Goal: Transaction & Acquisition: Purchase product/service

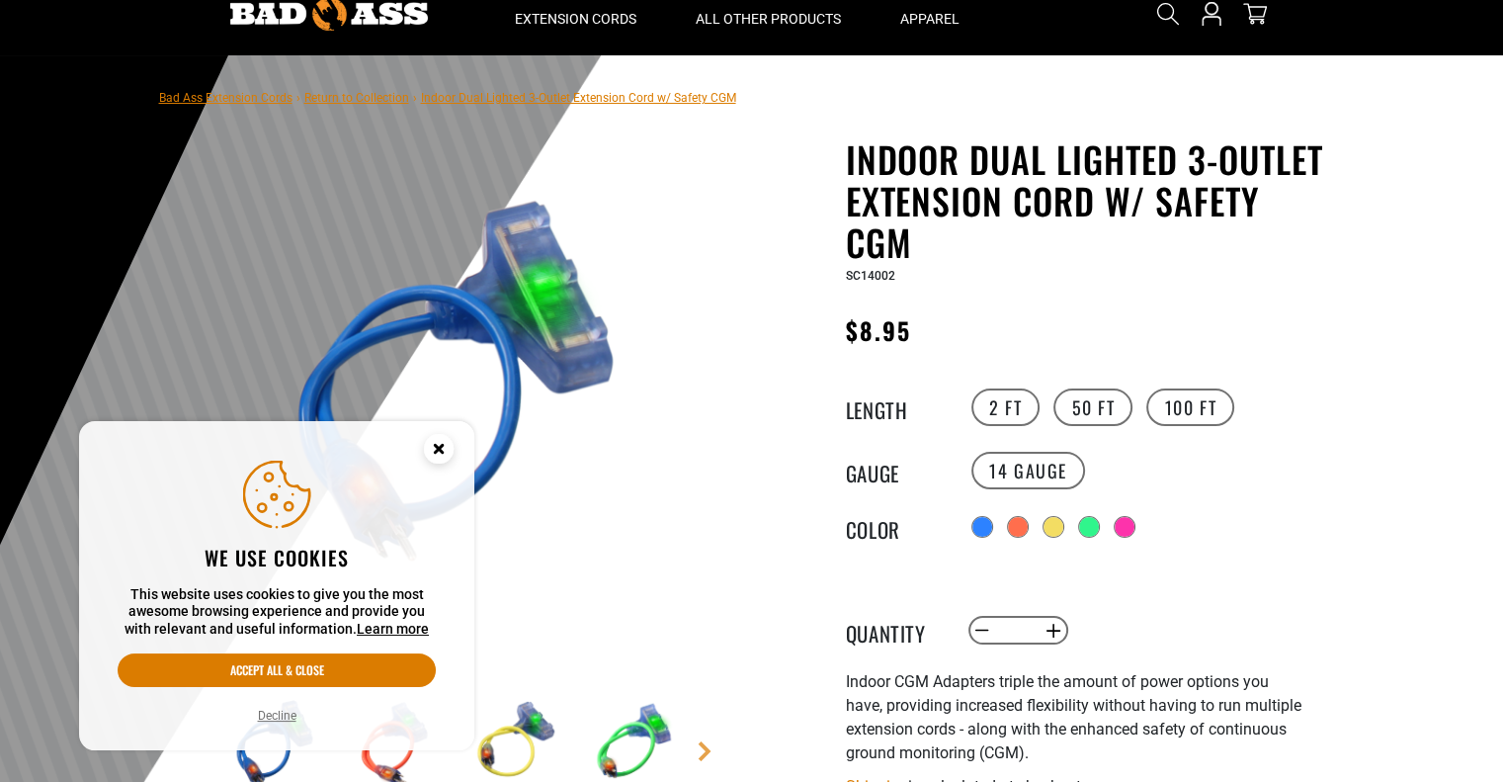
click at [446, 444] on circle "Cookie Consent" at bounding box center [439, 449] width 30 height 30
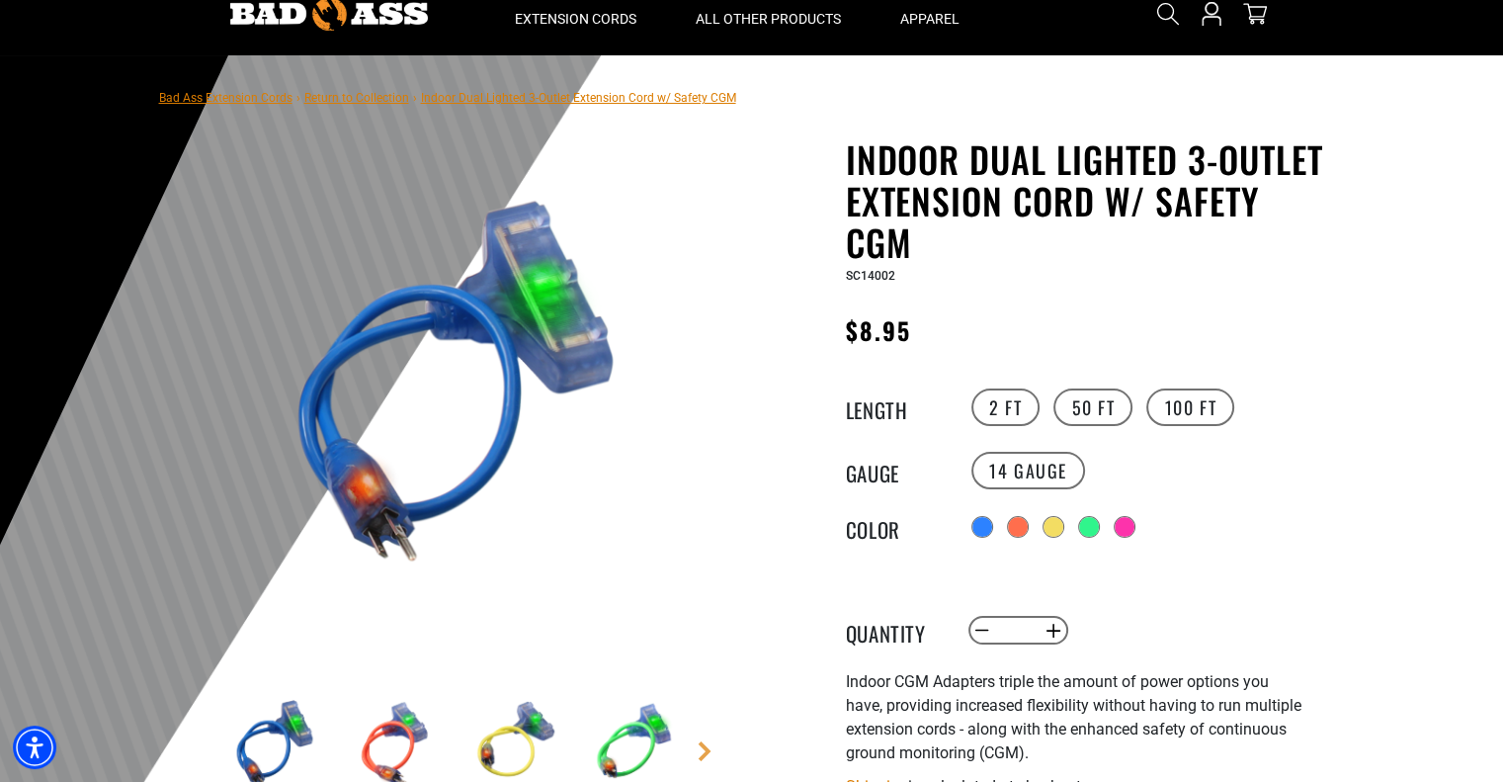
scroll to position [293, 0]
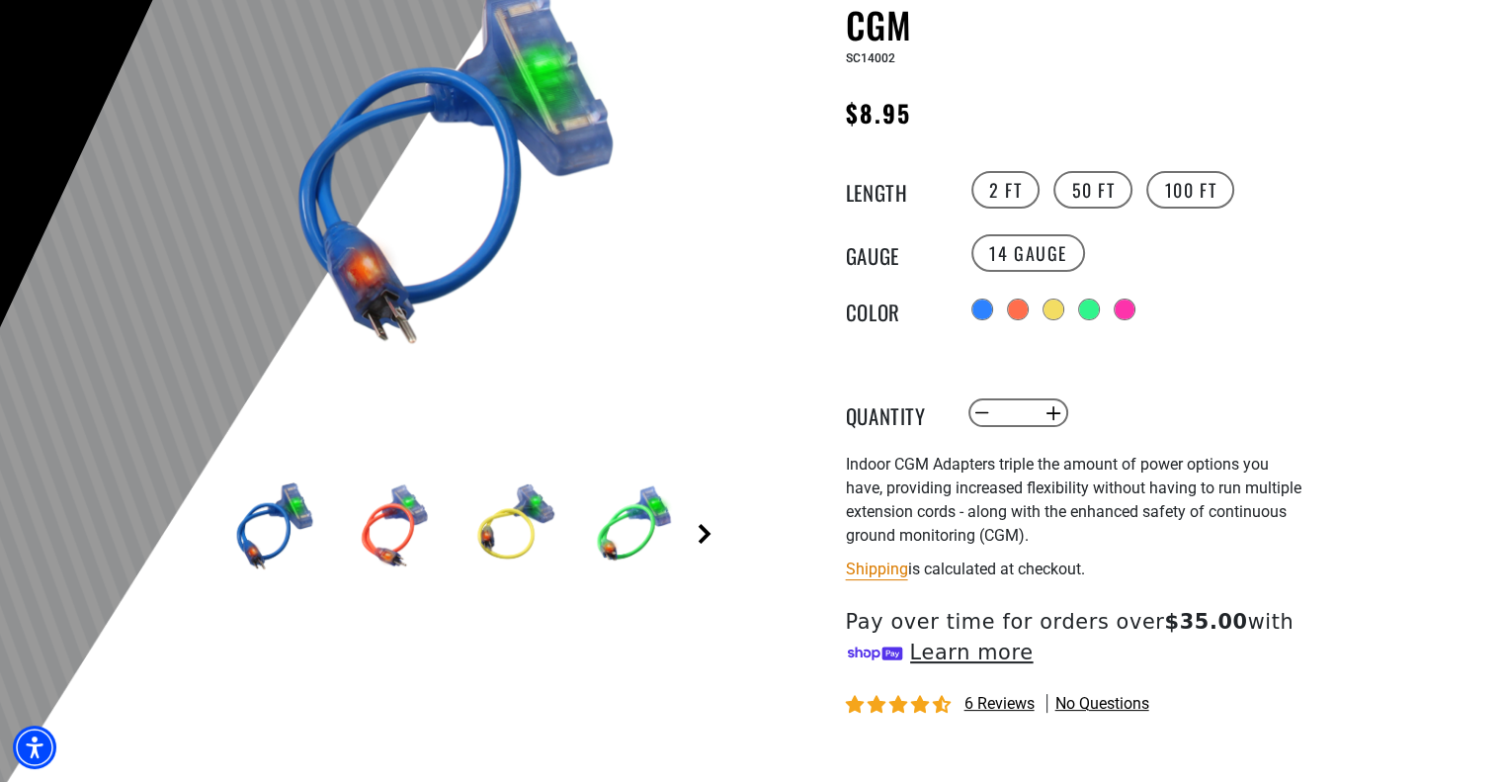
click at [704, 529] on link "Next" at bounding box center [705, 534] width 20 height 20
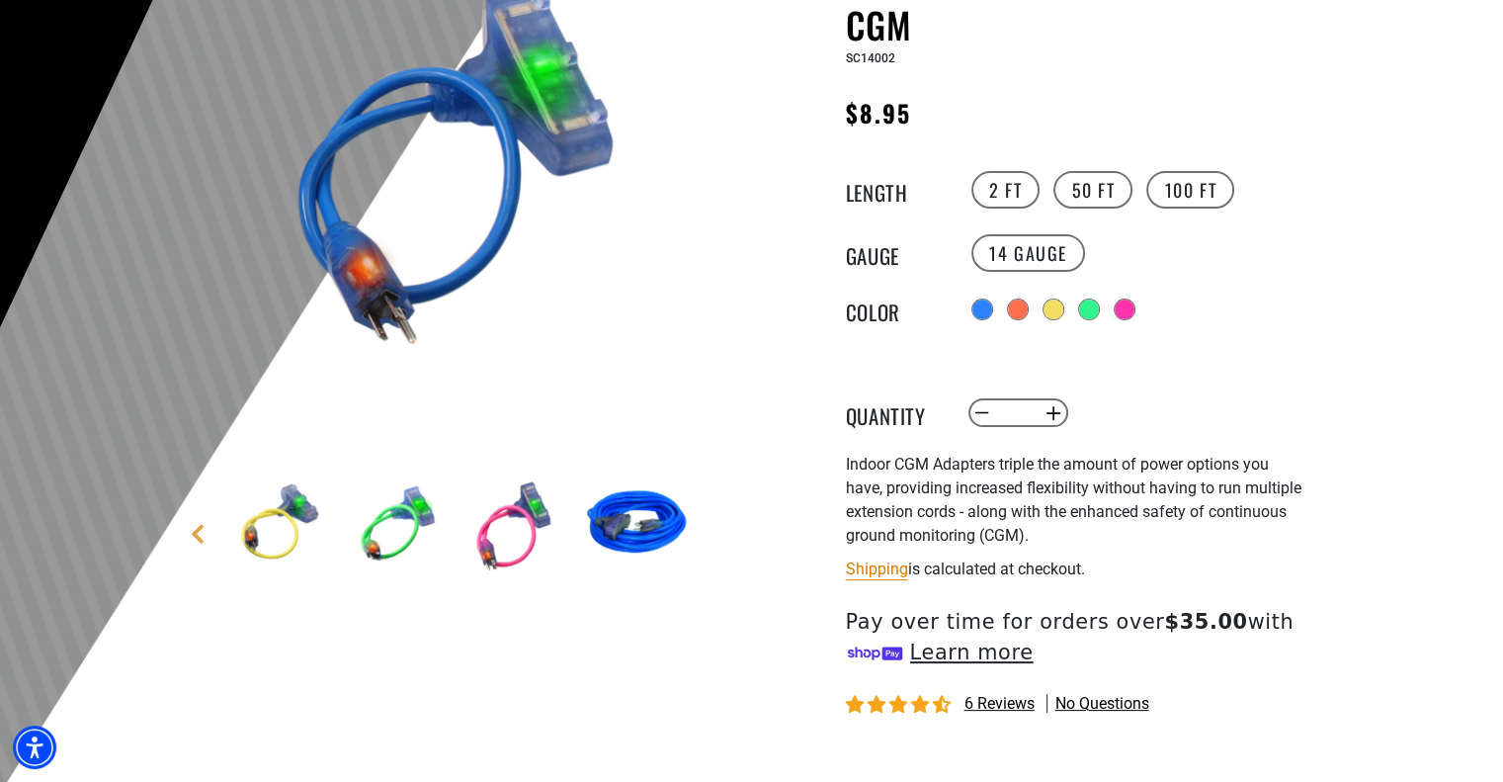
click at [479, 525] on img at bounding box center [517, 525] width 115 height 115
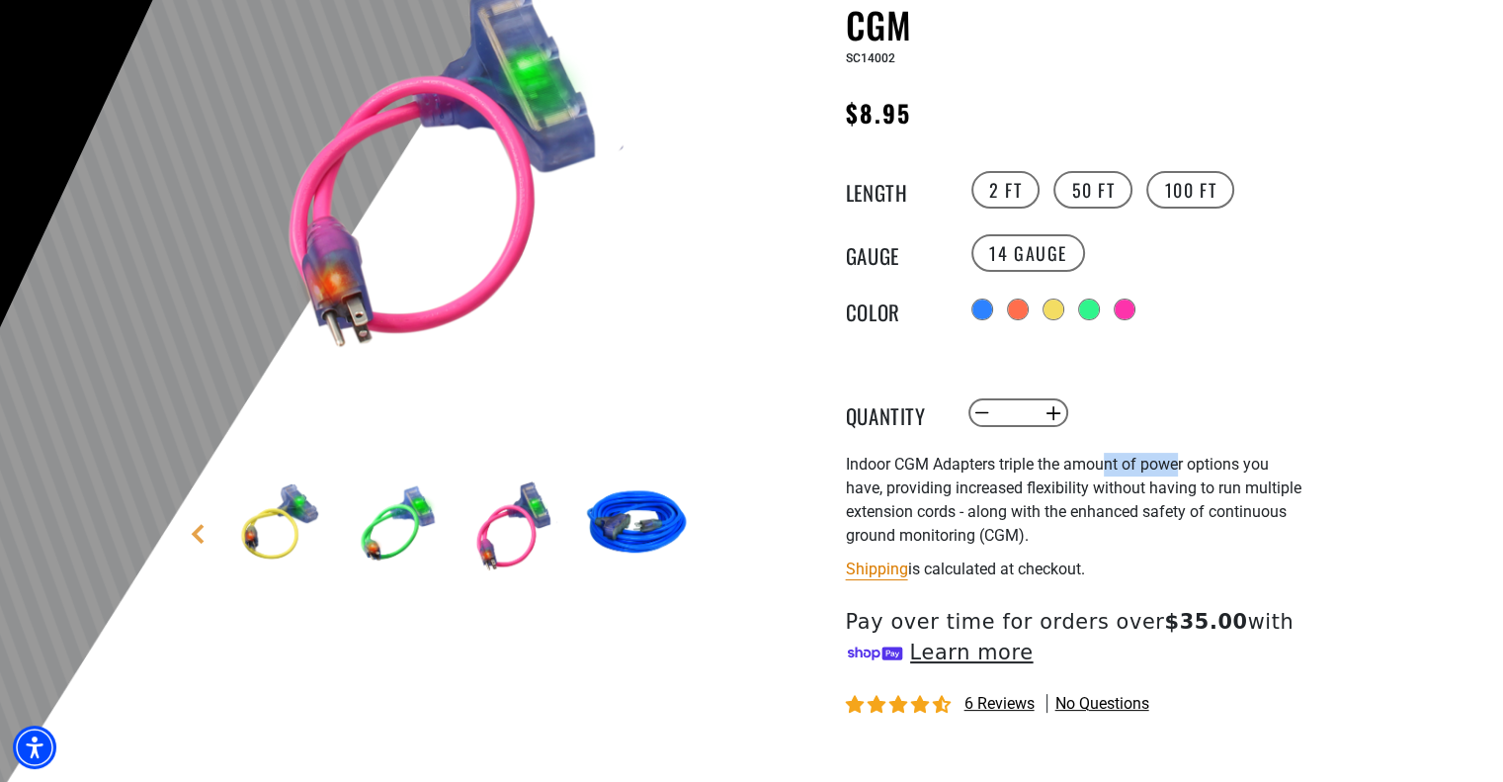
drag, startPoint x: 1105, startPoint y: 471, endPoint x: 1185, endPoint y: 469, distance: 80.1
click at [1185, 469] on span "Indoor CGM Adapters triple the amount of power options you have, providing incr…" at bounding box center [1074, 500] width 456 height 90
click at [653, 534] on img at bounding box center [636, 525] width 115 height 115
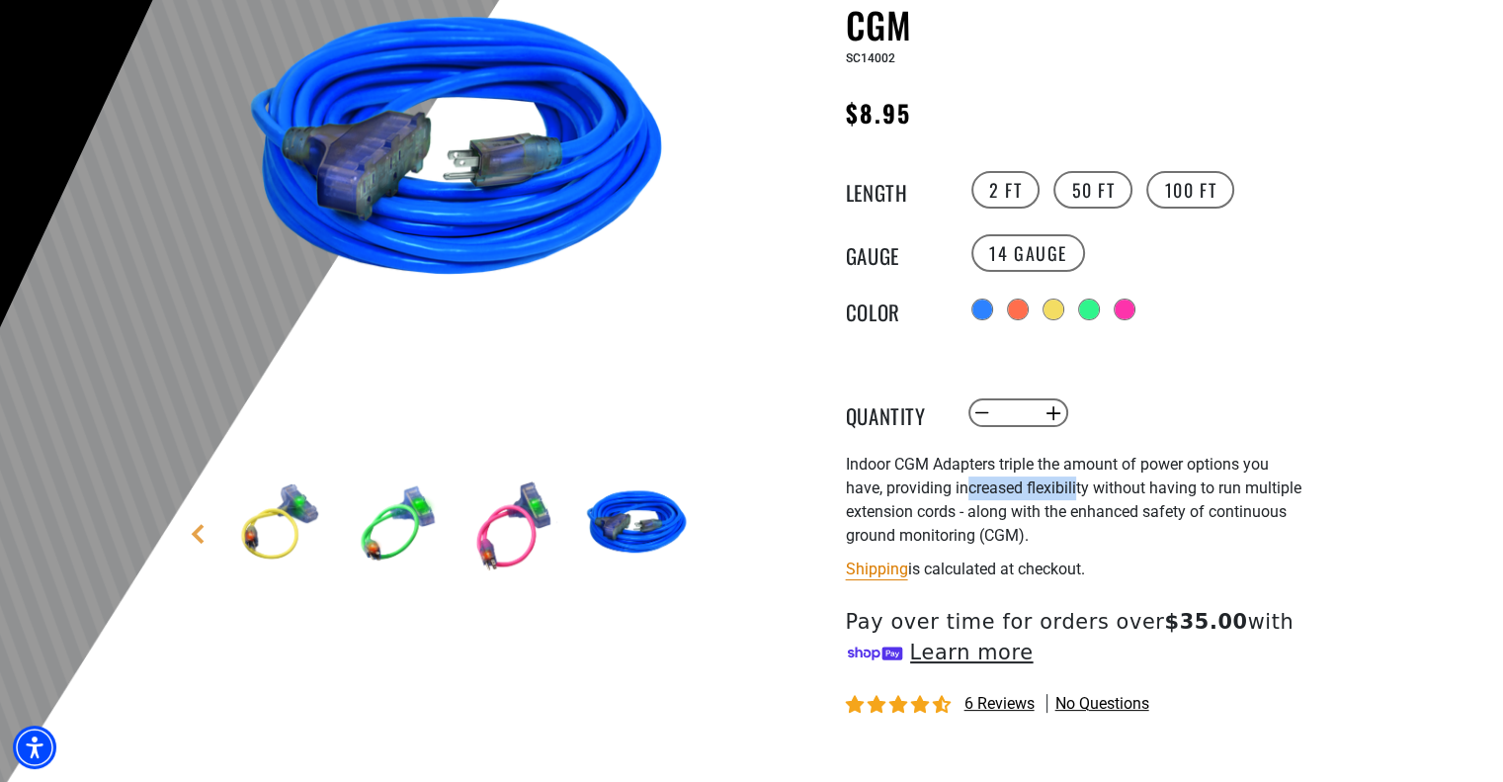
drag, startPoint x: 972, startPoint y: 488, endPoint x: 1080, endPoint y: 489, distance: 107.7
click at [1080, 489] on span "Indoor CGM Adapters triple the amount of power options you have, providing incr…" at bounding box center [1074, 500] width 456 height 90
click at [1086, 529] on div "Indoor CGM Adapters triple the amount of power options you have, providing incr…" at bounding box center [1088, 500] width 484 height 95
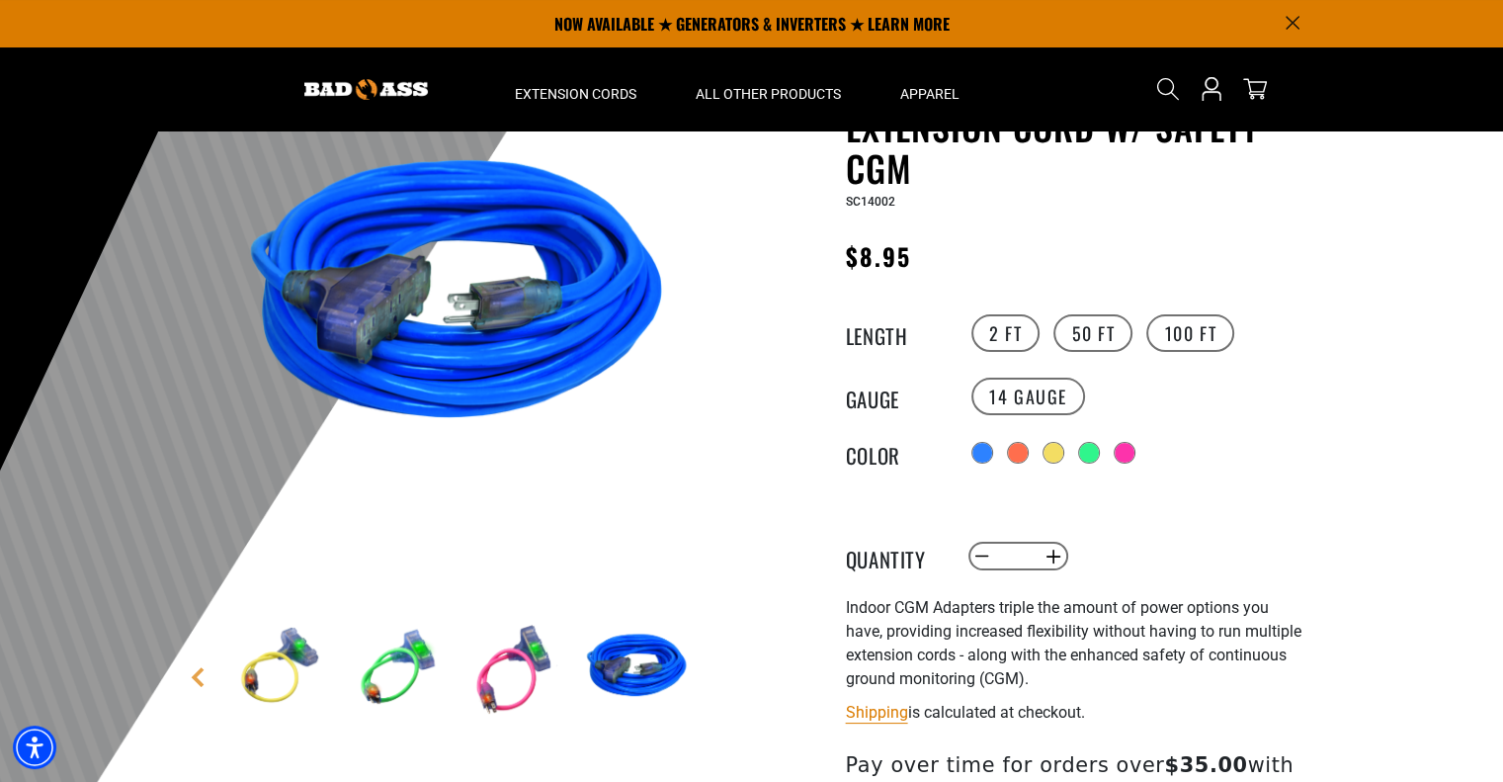
scroll to position [148, 0]
